Goal: Browse casually: Explore the website without a specific task or goal

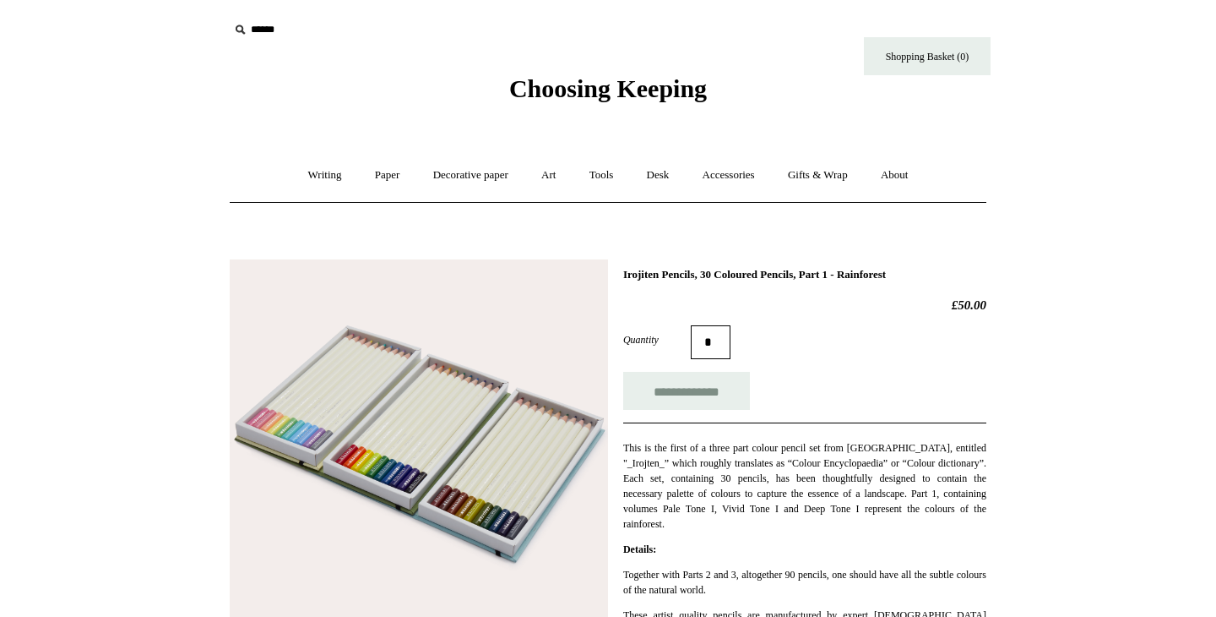
scroll to position [1, 0]
click at [818, 175] on link "Gifts & Wrap +" at bounding box center [818, 174] width 90 height 45
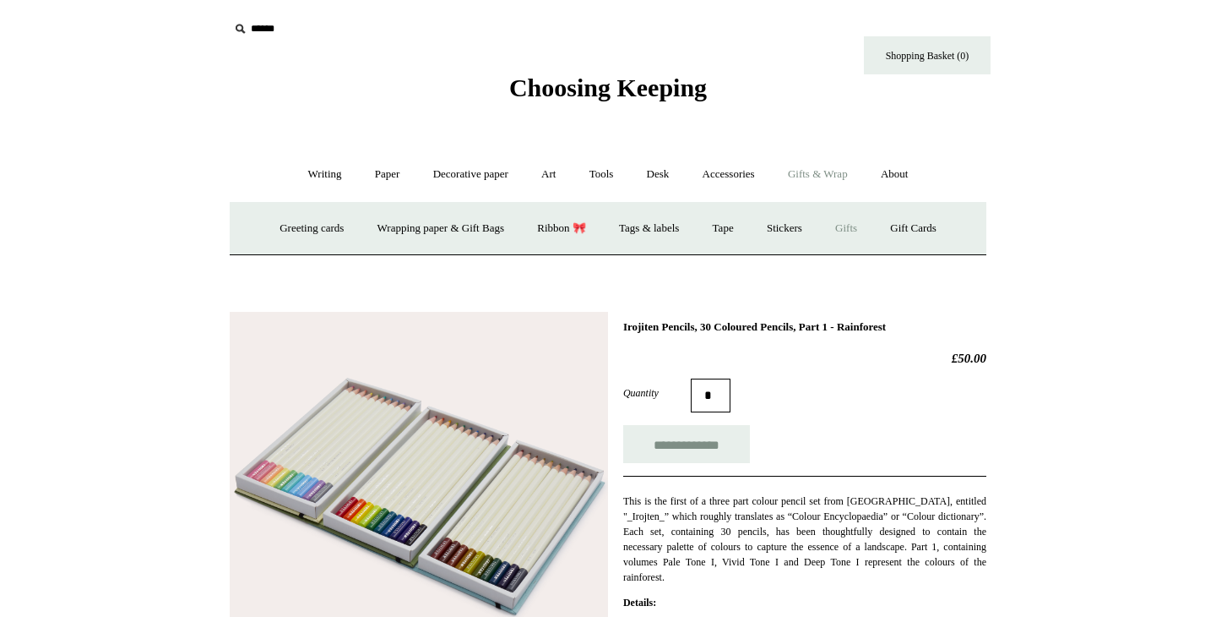
click at [855, 228] on link "Gifts +" at bounding box center [846, 228] width 52 height 45
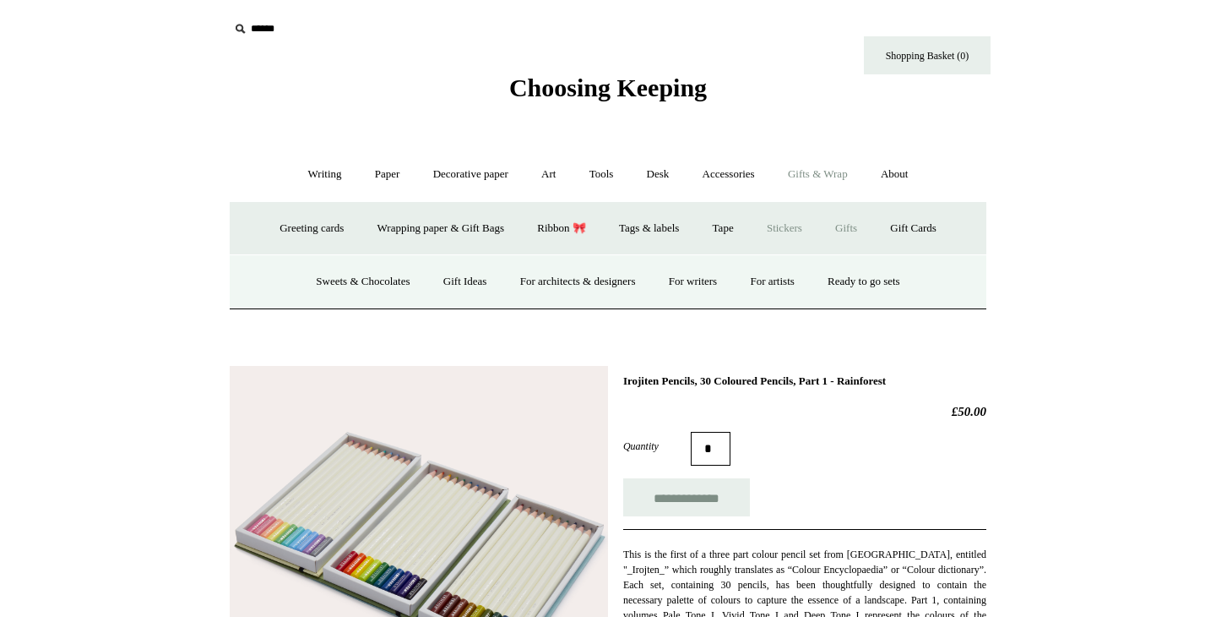
click at [787, 231] on link "Stickers" at bounding box center [785, 228] width 66 height 45
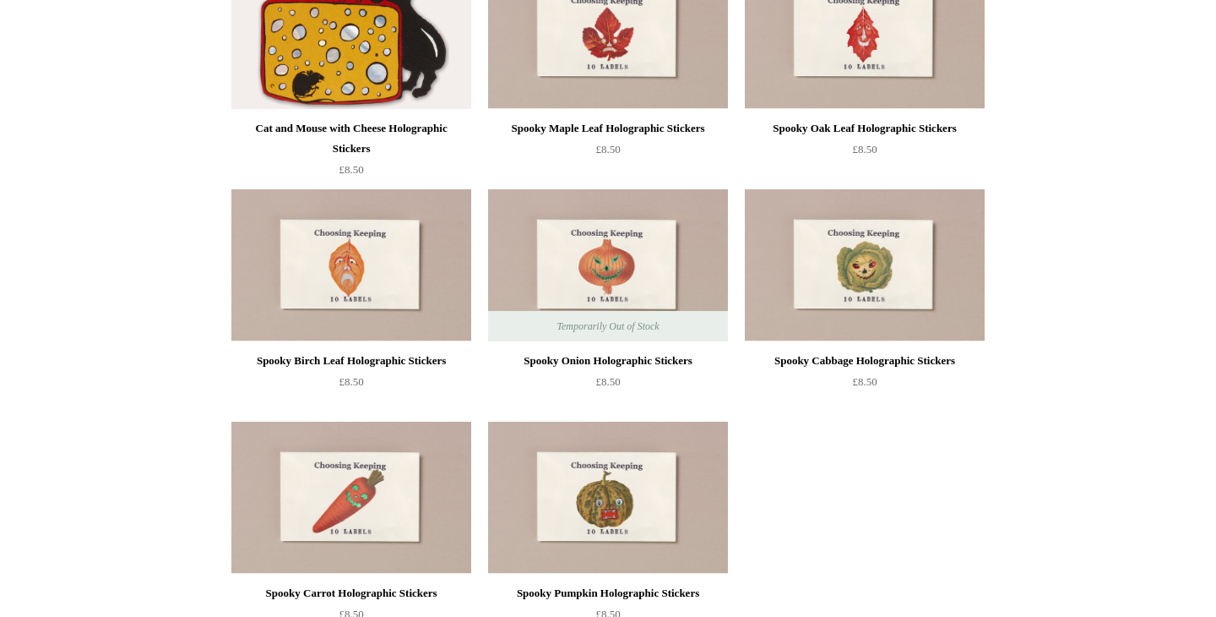
scroll to position [963, 0]
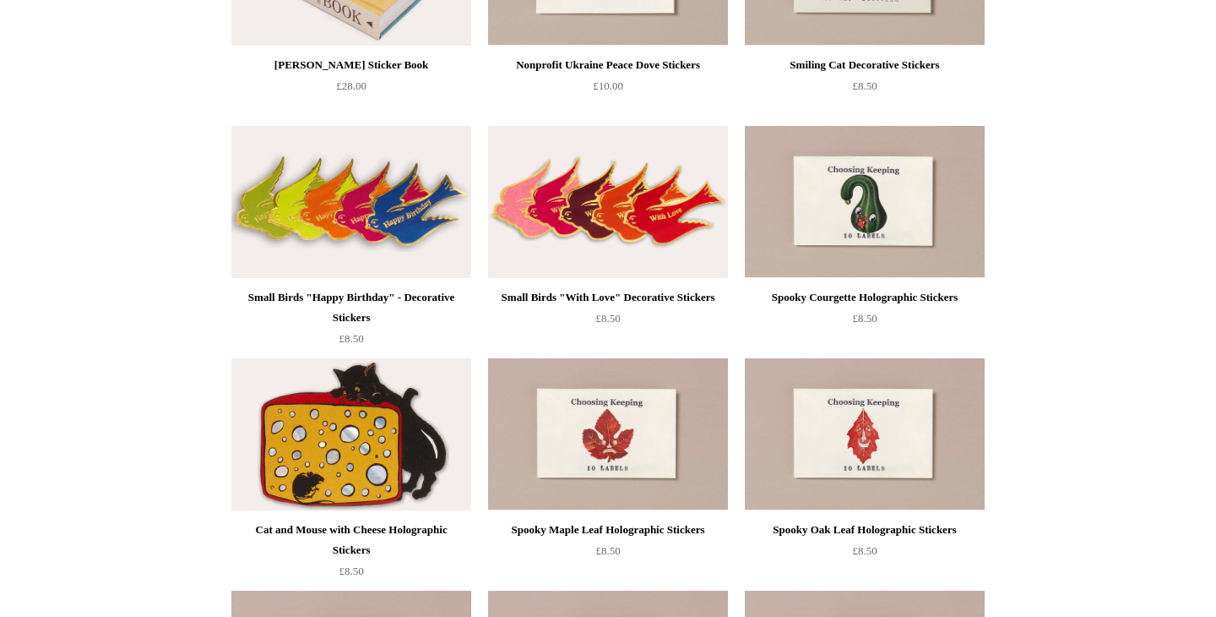
scroll to position [0, 0]
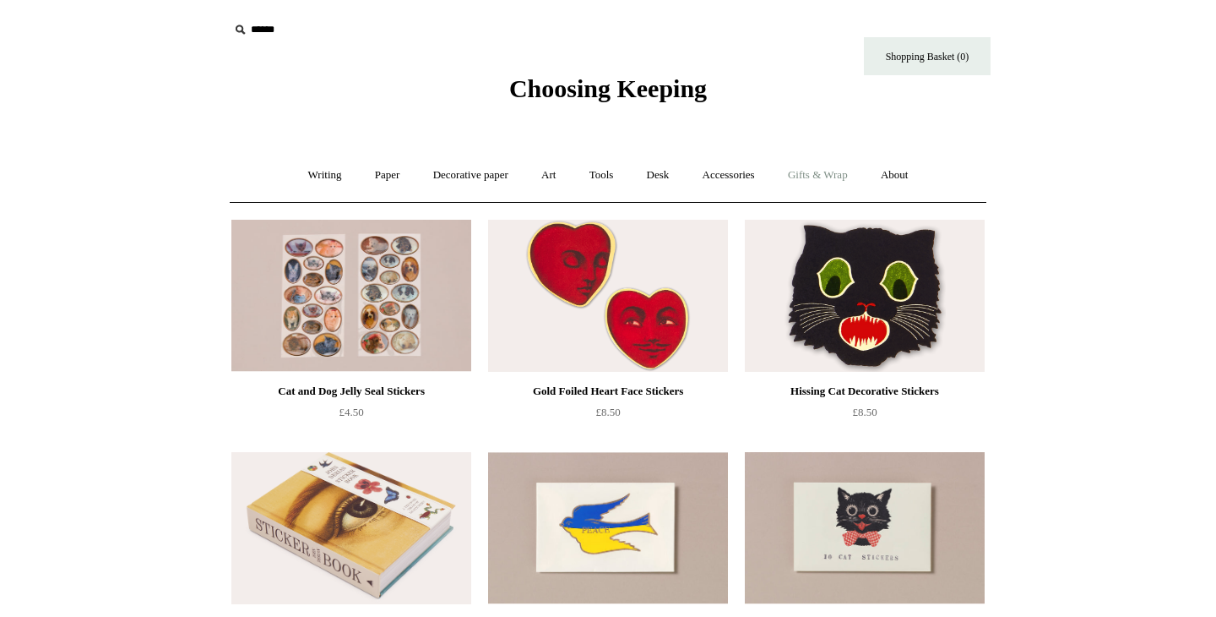
click at [829, 175] on link "Gifts & Wrap +" at bounding box center [818, 175] width 90 height 45
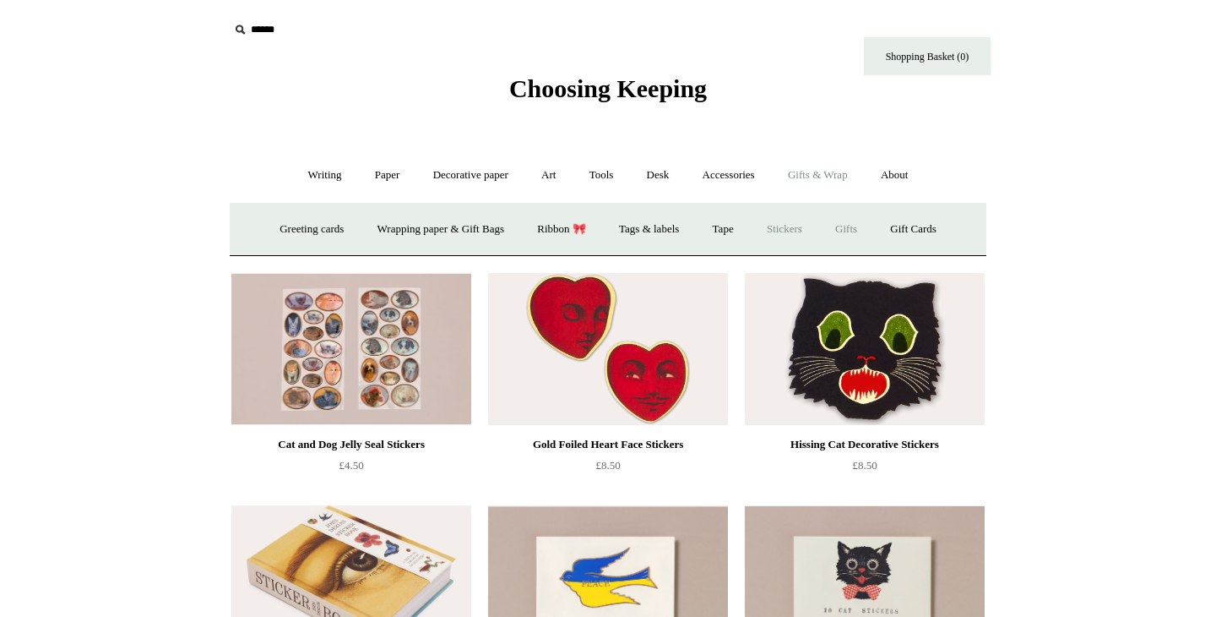
click at [854, 226] on link "Gifts +" at bounding box center [846, 229] width 52 height 45
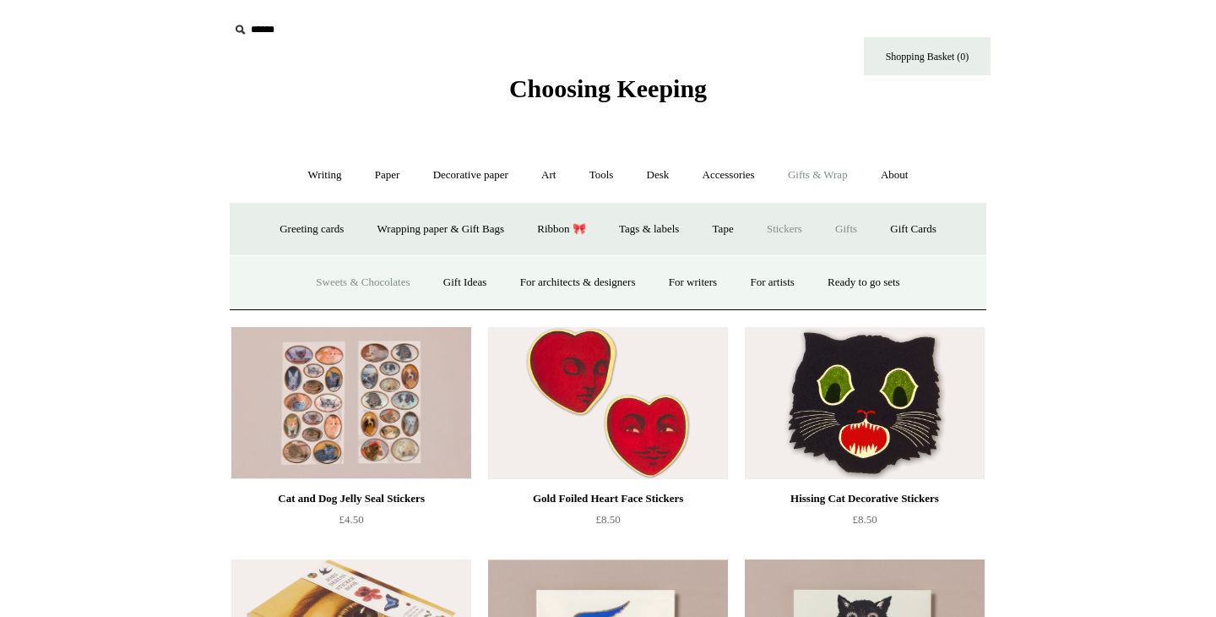
click at [345, 277] on link "Sweets & Chocolates" at bounding box center [363, 282] width 124 height 45
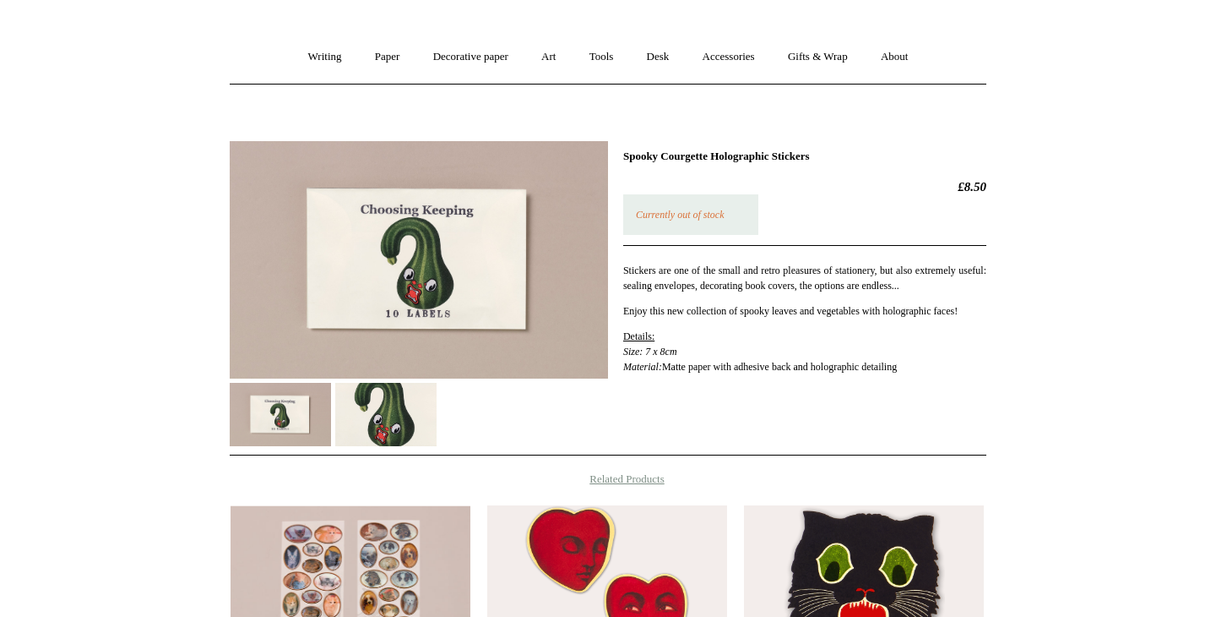
scroll to position [117, 0]
click at [435, 282] on img at bounding box center [419, 260] width 378 height 237
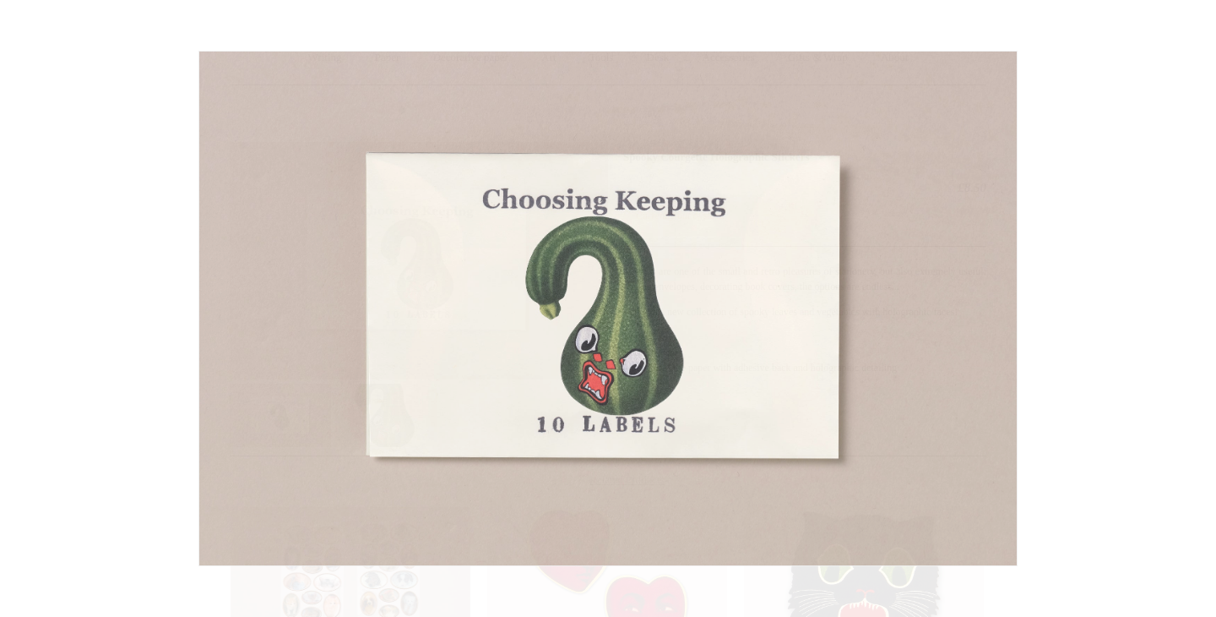
click at [435, 282] on img at bounding box center [608, 309] width 818 height 514
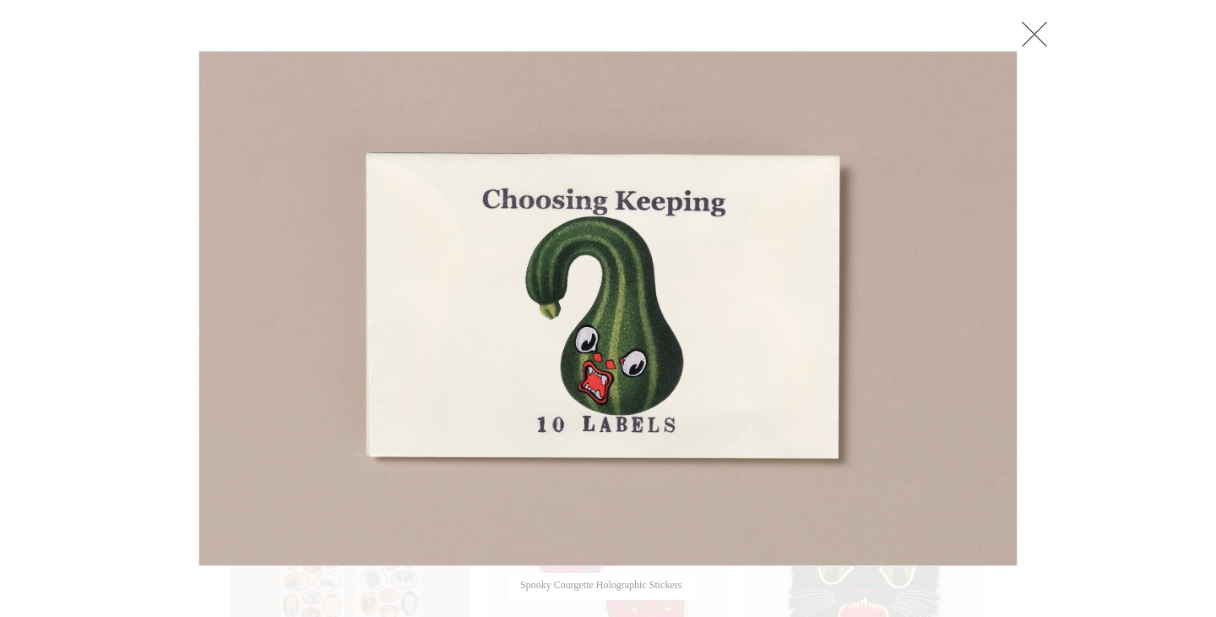
click at [1047, 40] on link at bounding box center [1035, 34] width 34 height 34
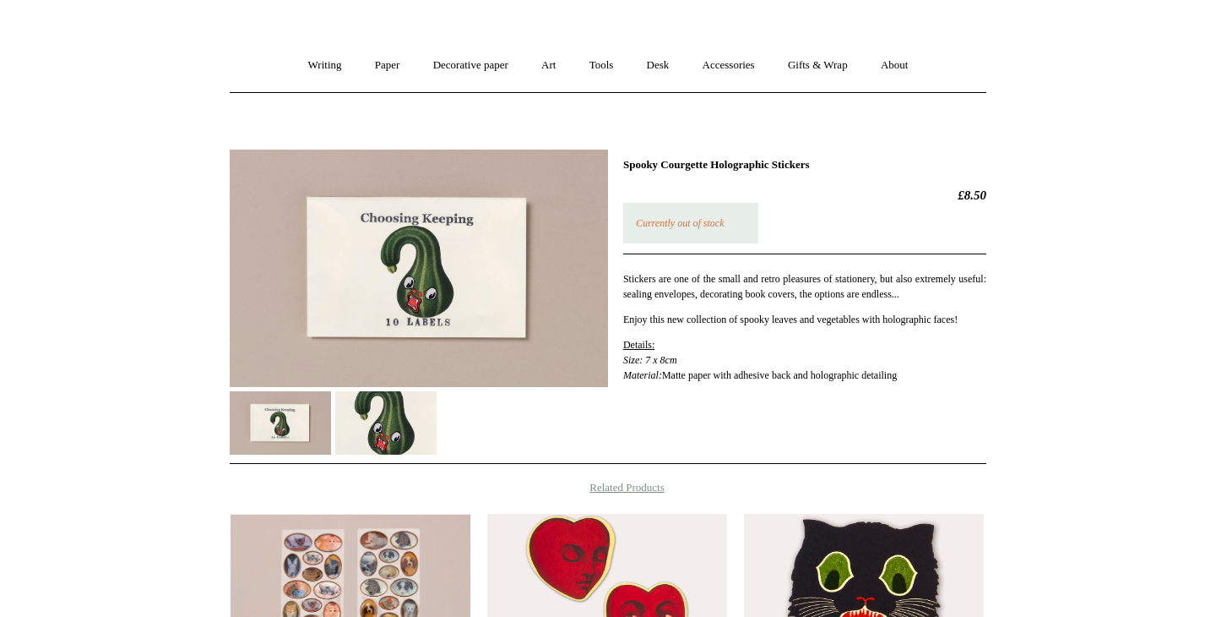
scroll to position [112, 0]
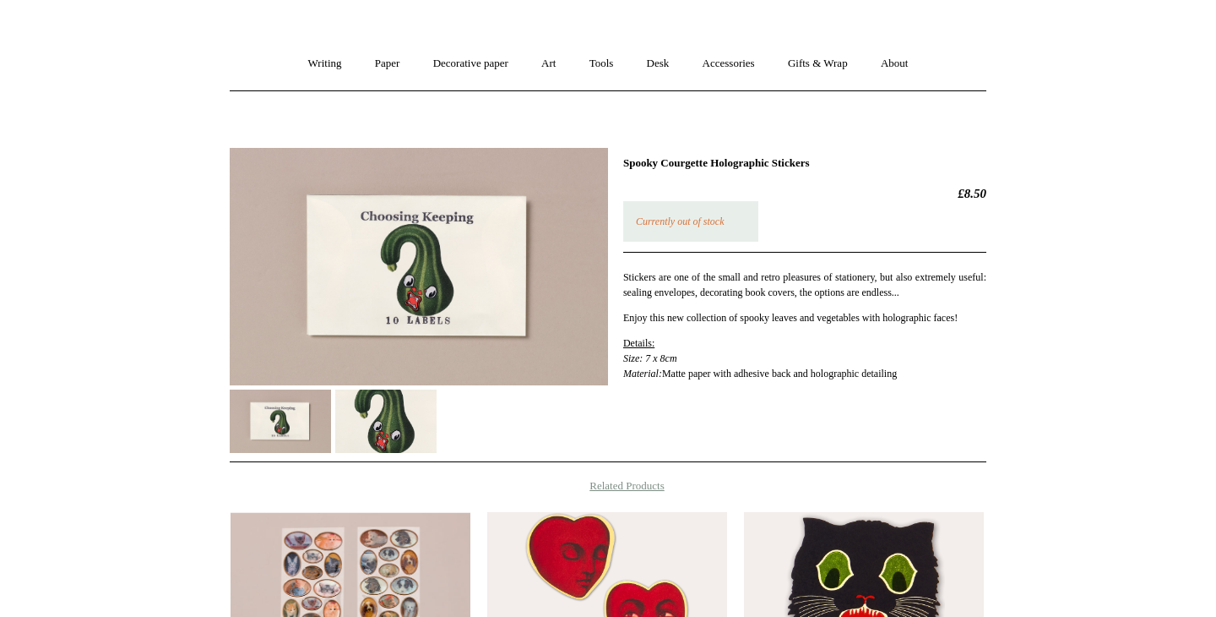
click at [390, 406] on img at bounding box center [385, 420] width 101 height 63
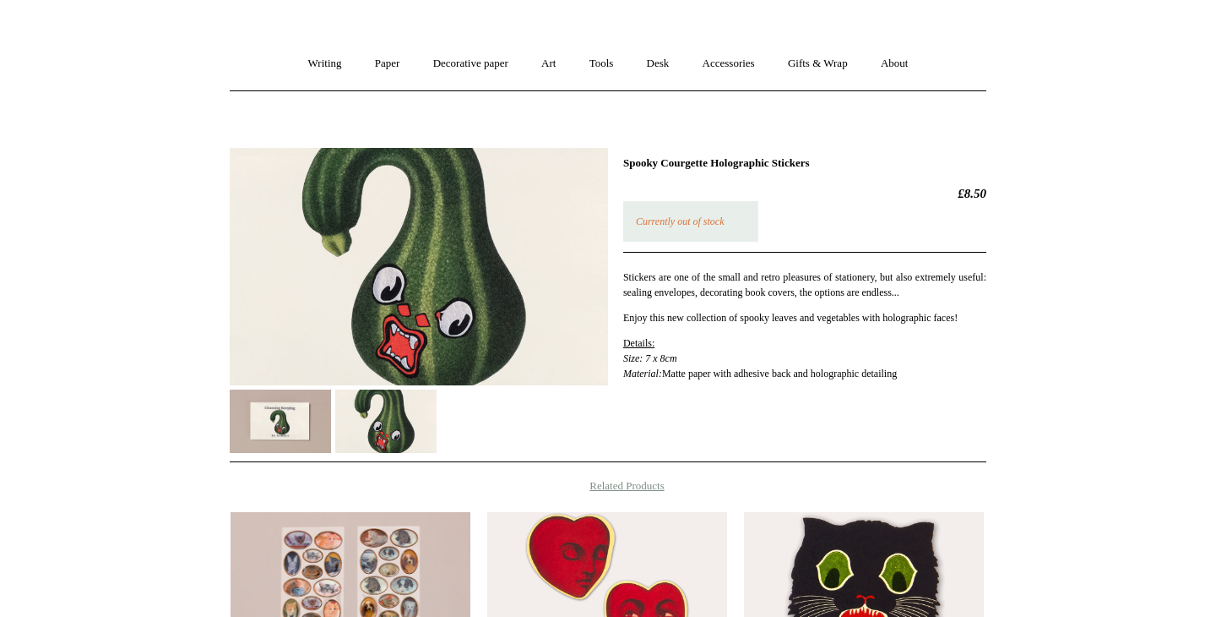
click at [514, 425] on div at bounding box center [419, 294] width 378 height 318
click at [231, 436] on img at bounding box center [280, 420] width 101 height 63
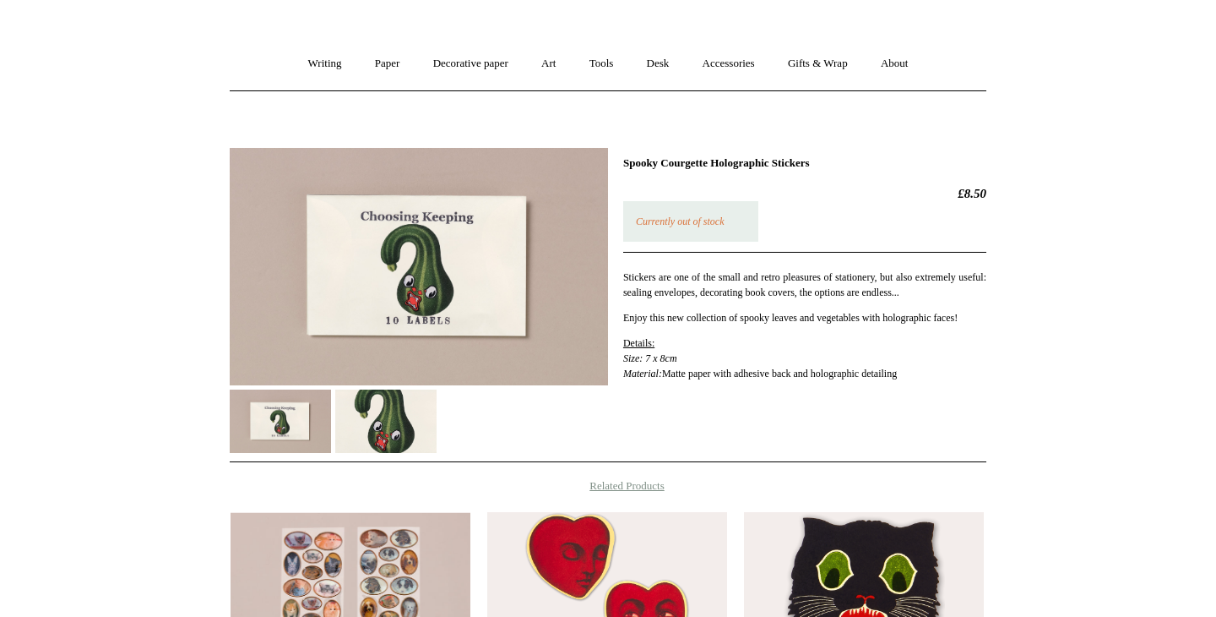
click at [365, 312] on img at bounding box center [419, 266] width 378 height 237
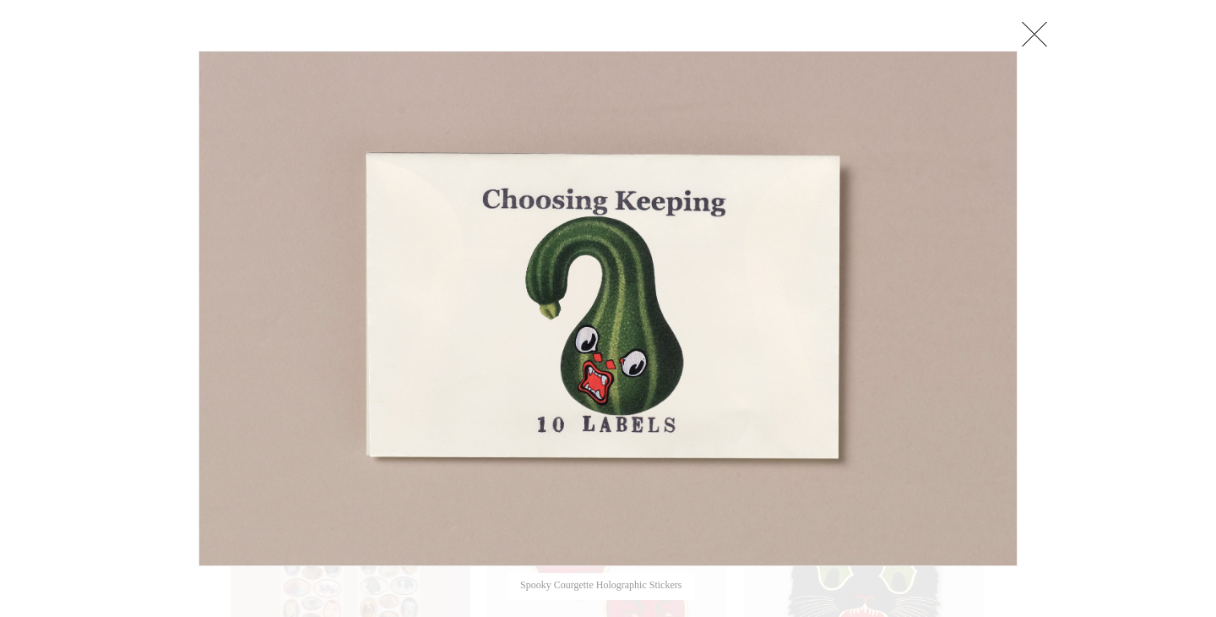
click at [1040, 43] on link at bounding box center [1035, 34] width 34 height 34
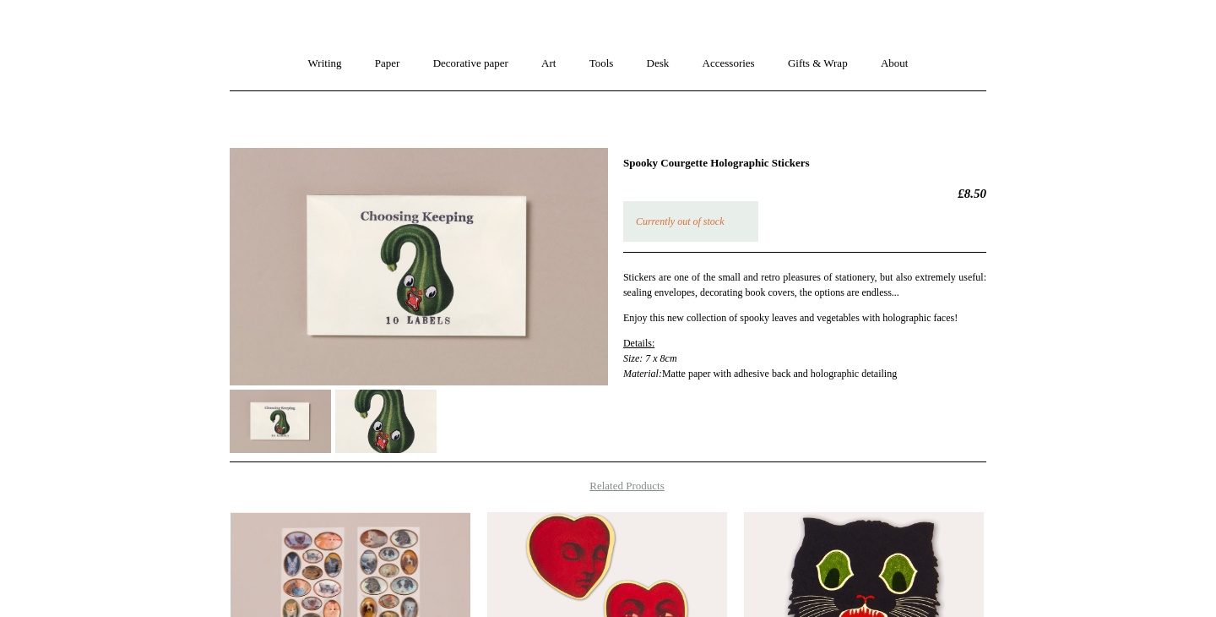
click at [1080, 246] on html "Menu Choosing Keeping * Shipping Information Shopping Basket (0) * ⤺ + +" at bounding box center [608, 444] width 1216 height 1112
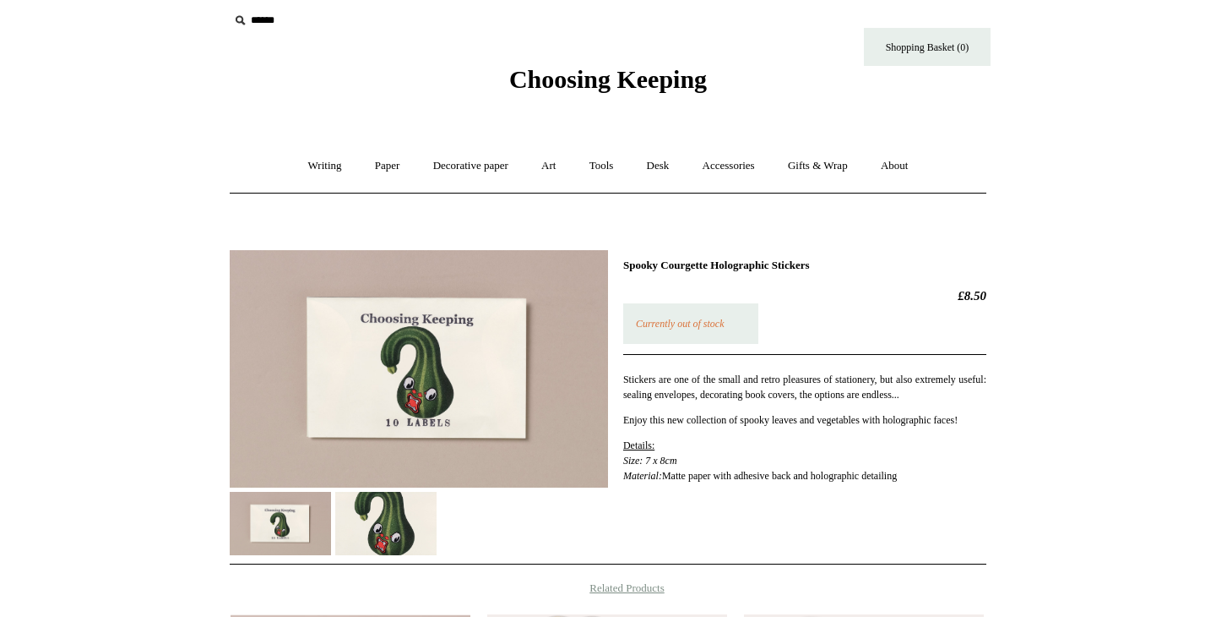
scroll to position [0, 0]
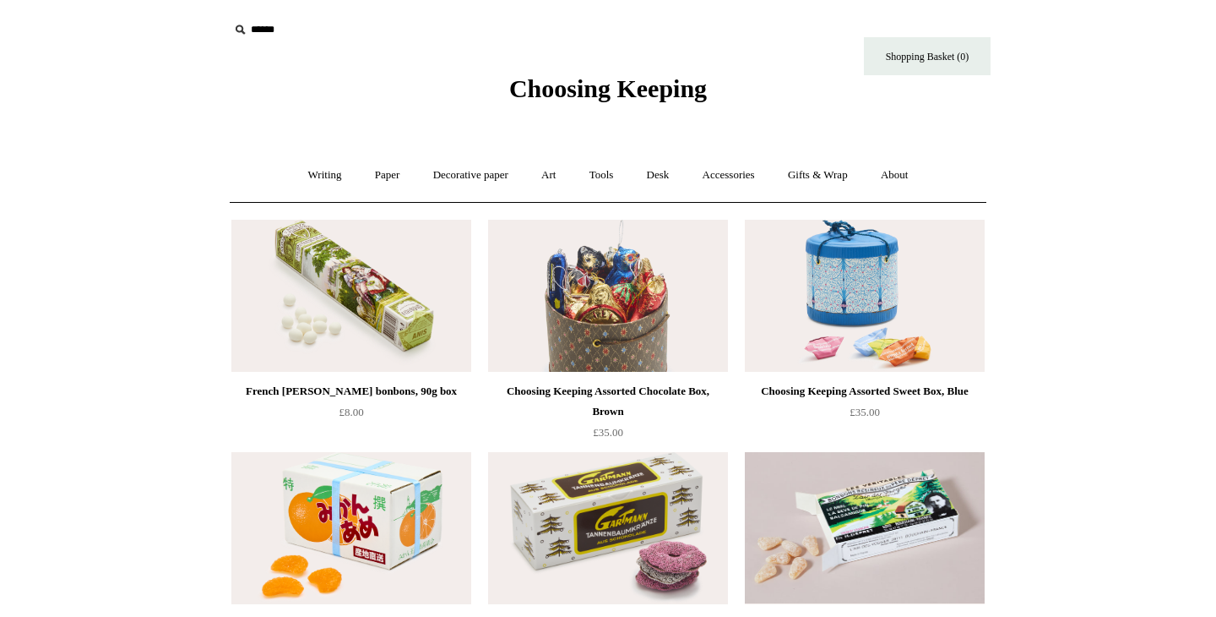
click at [588, 279] on img at bounding box center [608, 296] width 240 height 152
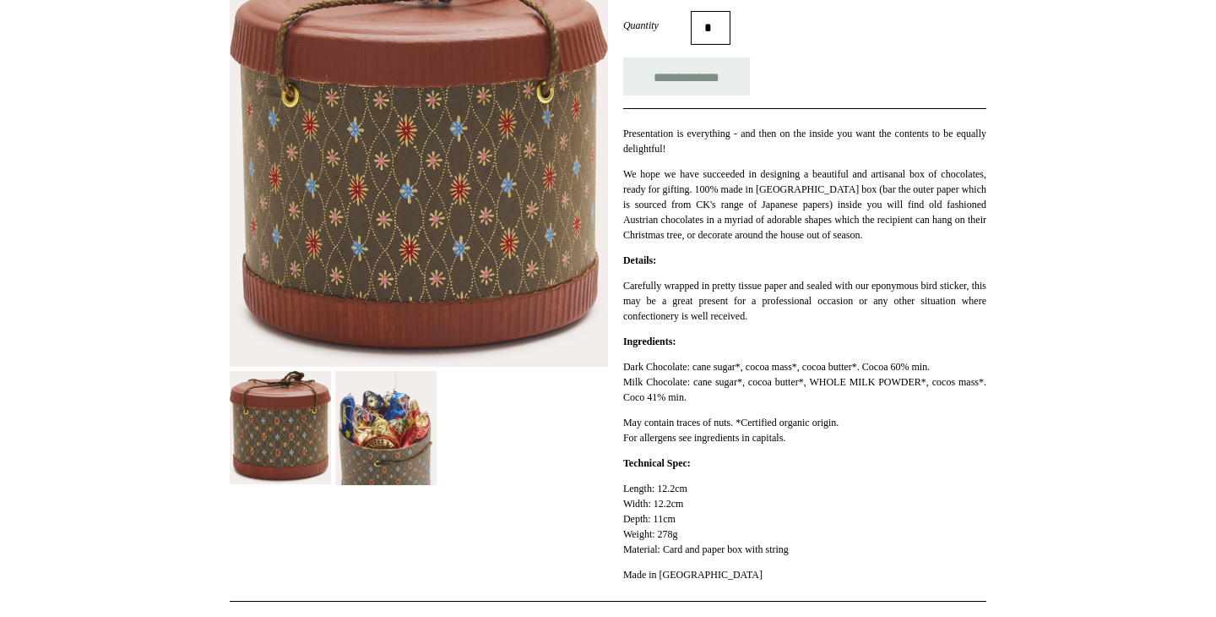
scroll to position [320, 0]
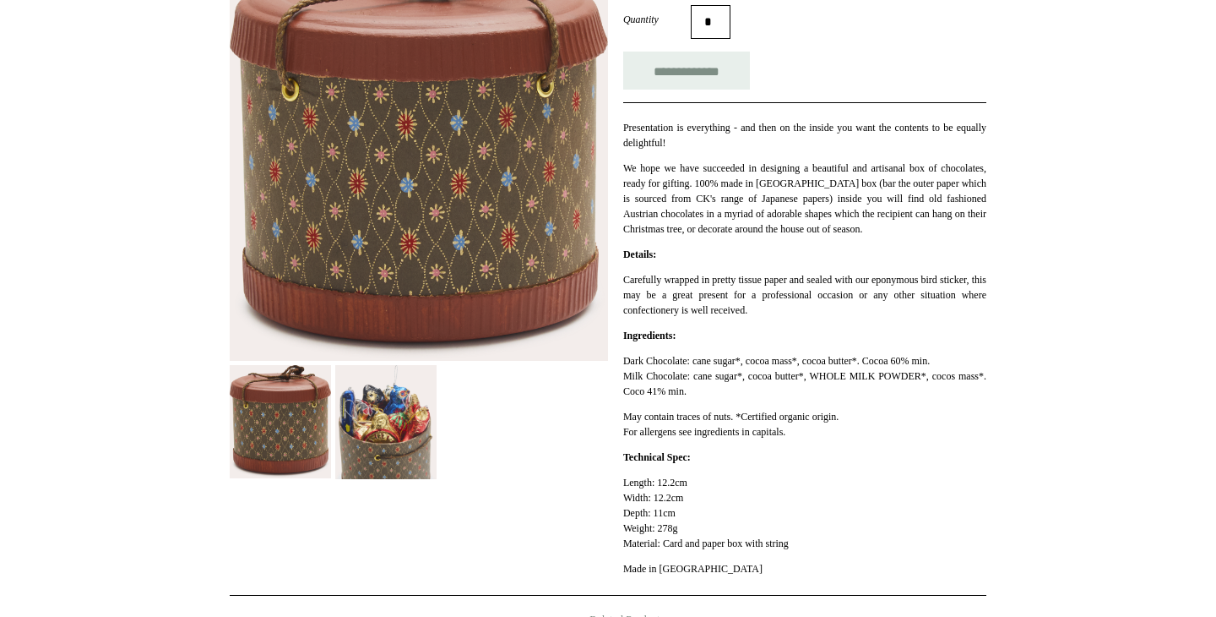
click at [395, 416] on img at bounding box center [385, 422] width 101 height 114
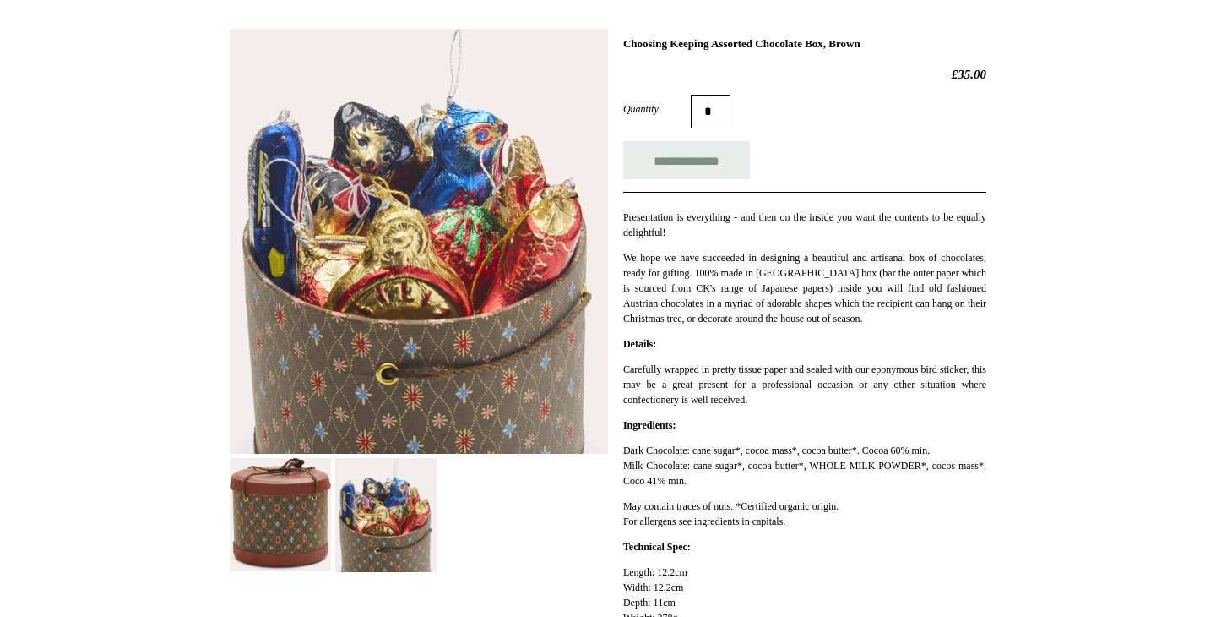
scroll to position [228, 0]
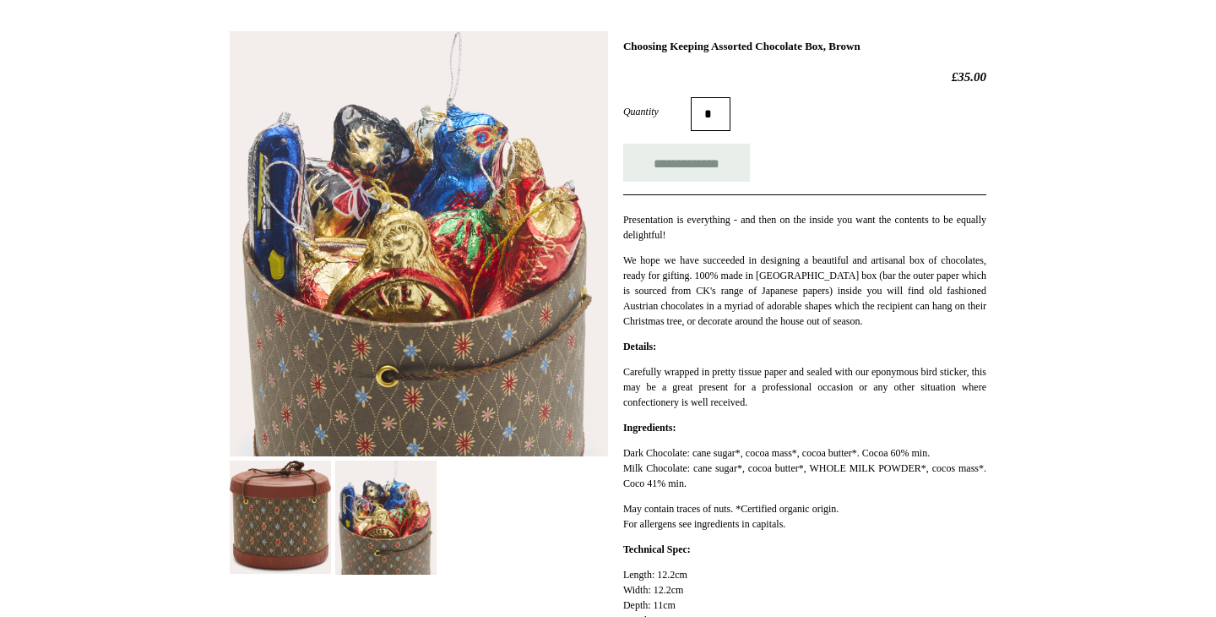
click at [165, 274] on html "Menu Choosing Keeping * Shipping Information Shopping Basket (0) * ⤺ + +" at bounding box center [608, 499] width 1216 height 1454
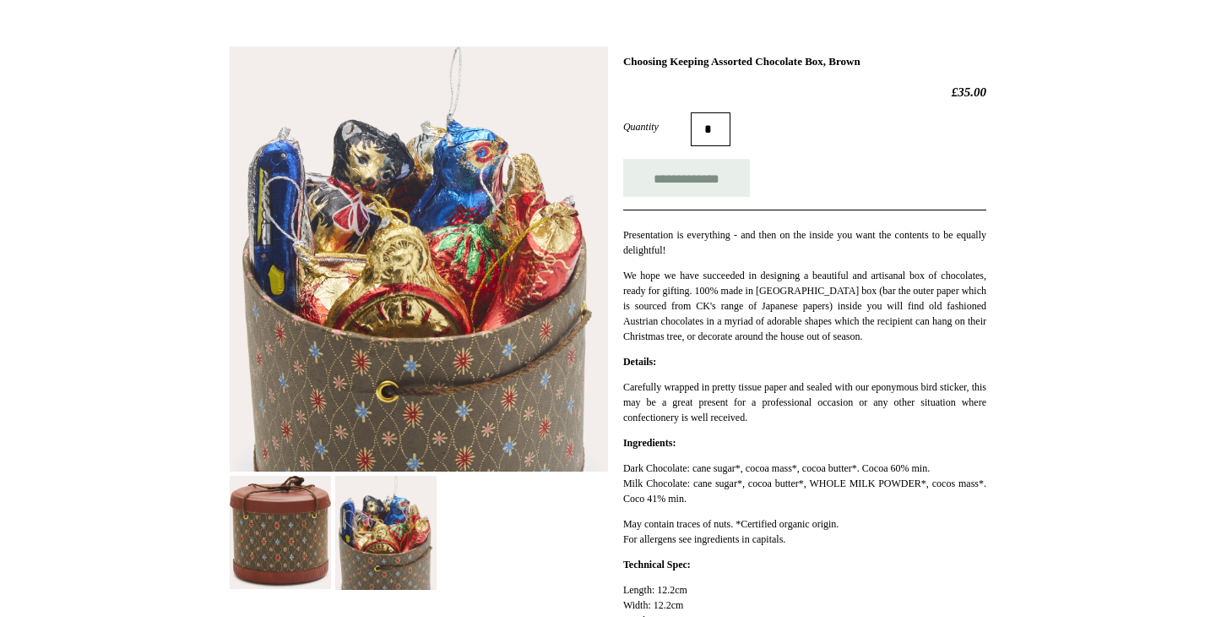
scroll to position [211, 0]
